Goal: Task Accomplishment & Management: Manage account settings

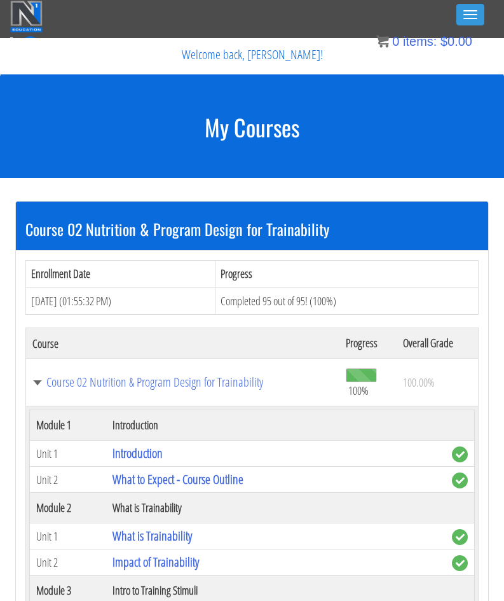
click at [24, 14] on img at bounding box center [26, 17] width 32 height 32
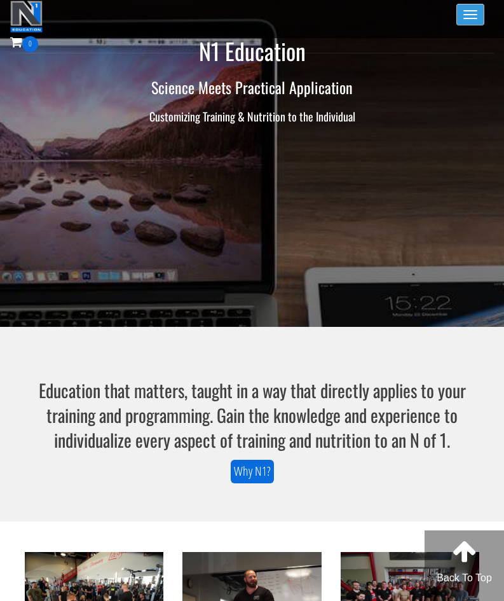
click at [472, 13] on button "Toggle navigation" at bounding box center [471, 15] width 28 height 22
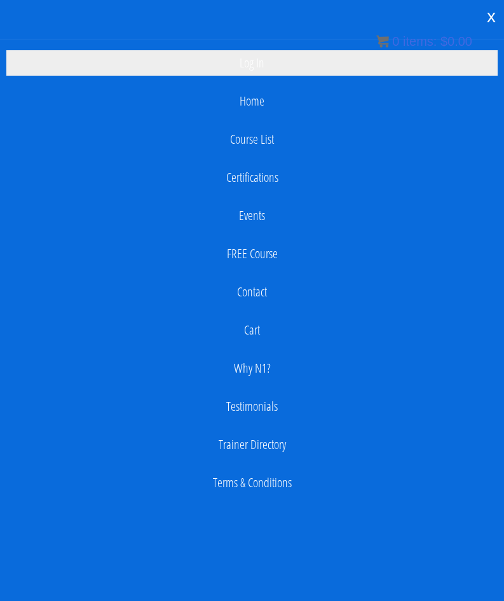
click at [257, 71] on link "Log In" at bounding box center [252, 62] width 492 height 25
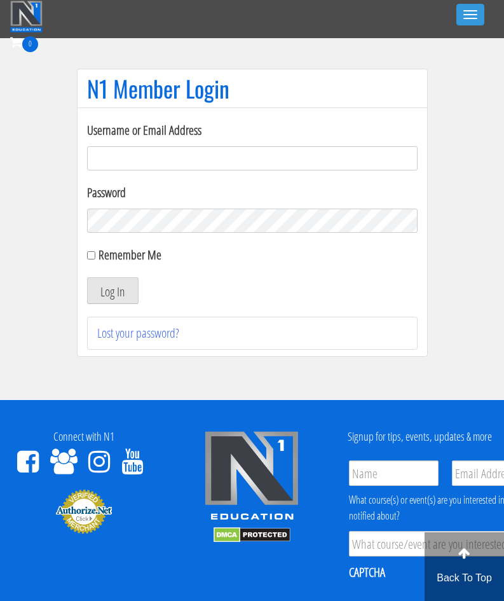
type input "info.markbrownpt@gmail.com"
click at [112, 291] on button "Log In" at bounding box center [113, 290] width 52 height 27
click at [93, 258] on input "Remember Me" at bounding box center [91, 255] width 8 height 8
click at [88, 255] on input "Remember Me" at bounding box center [91, 255] width 8 height 8
checkbox input "false"
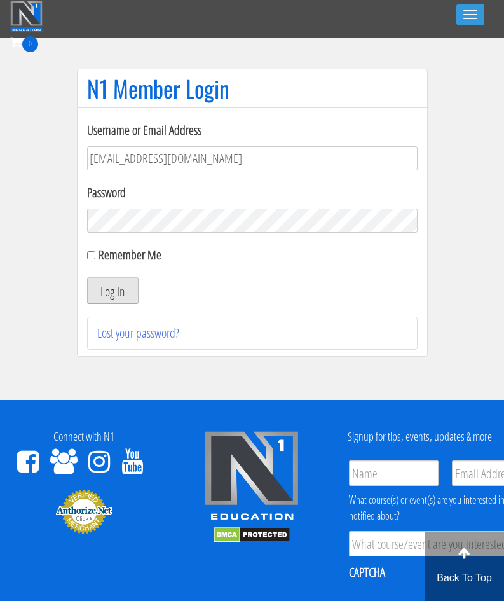
click at [119, 294] on button "Log In" at bounding box center [113, 290] width 52 height 27
click at [127, 287] on button "Log In" at bounding box center [113, 290] width 52 height 27
click at [128, 294] on button "Log In" at bounding box center [113, 290] width 52 height 27
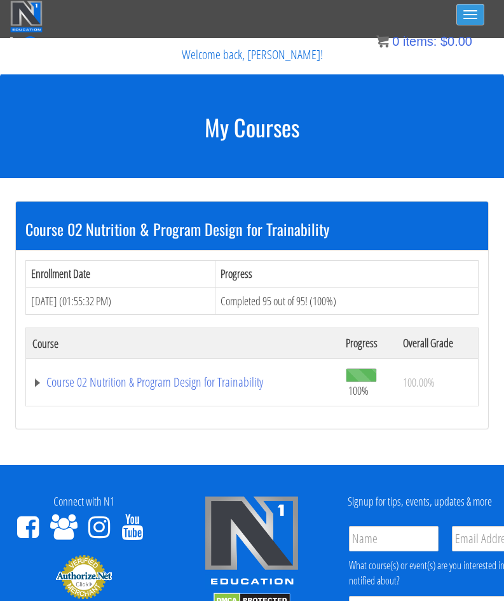
click at [469, 12] on button "Toggle navigation" at bounding box center [471, 15] width 28 height 22
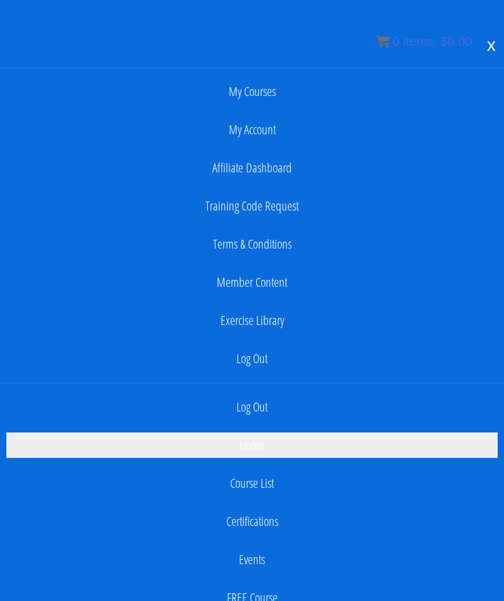
scroll to position [99, 0]
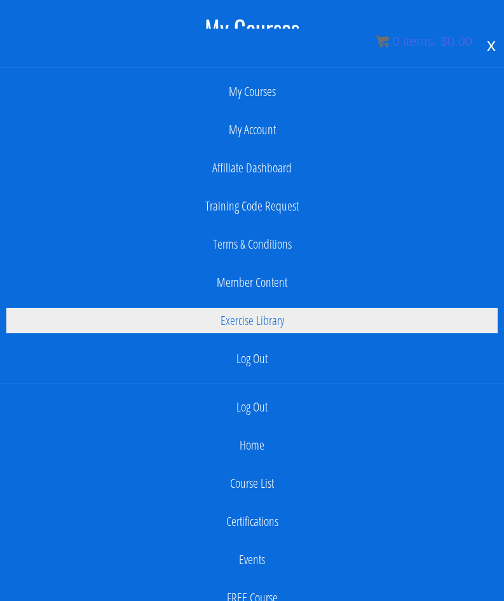
click at [268, 323] on link "Exercise Library" at bounding box center [252, 320] width 492 height 25
